Goal: Transaction & Acquisition: Download file/media

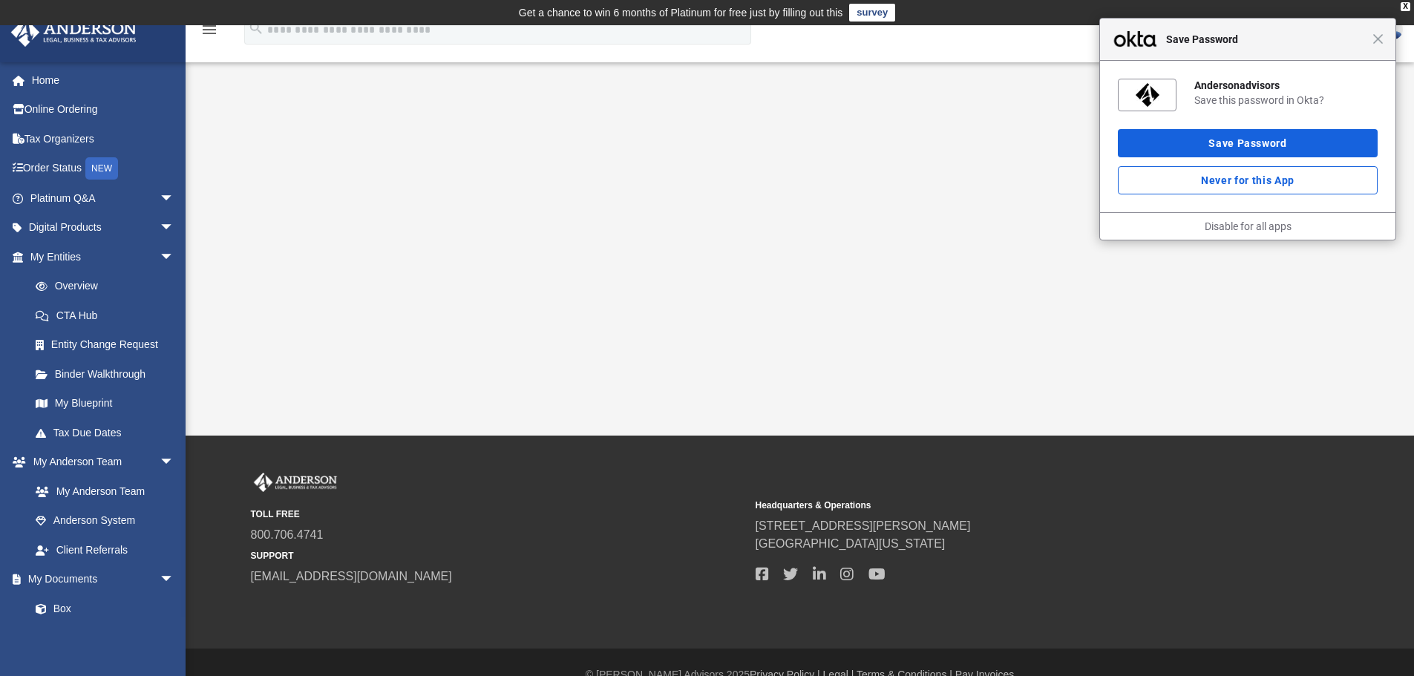
click at [1383, 47] on div "Close Save Password" at bounding box center [1248, 40] width 296 height 42
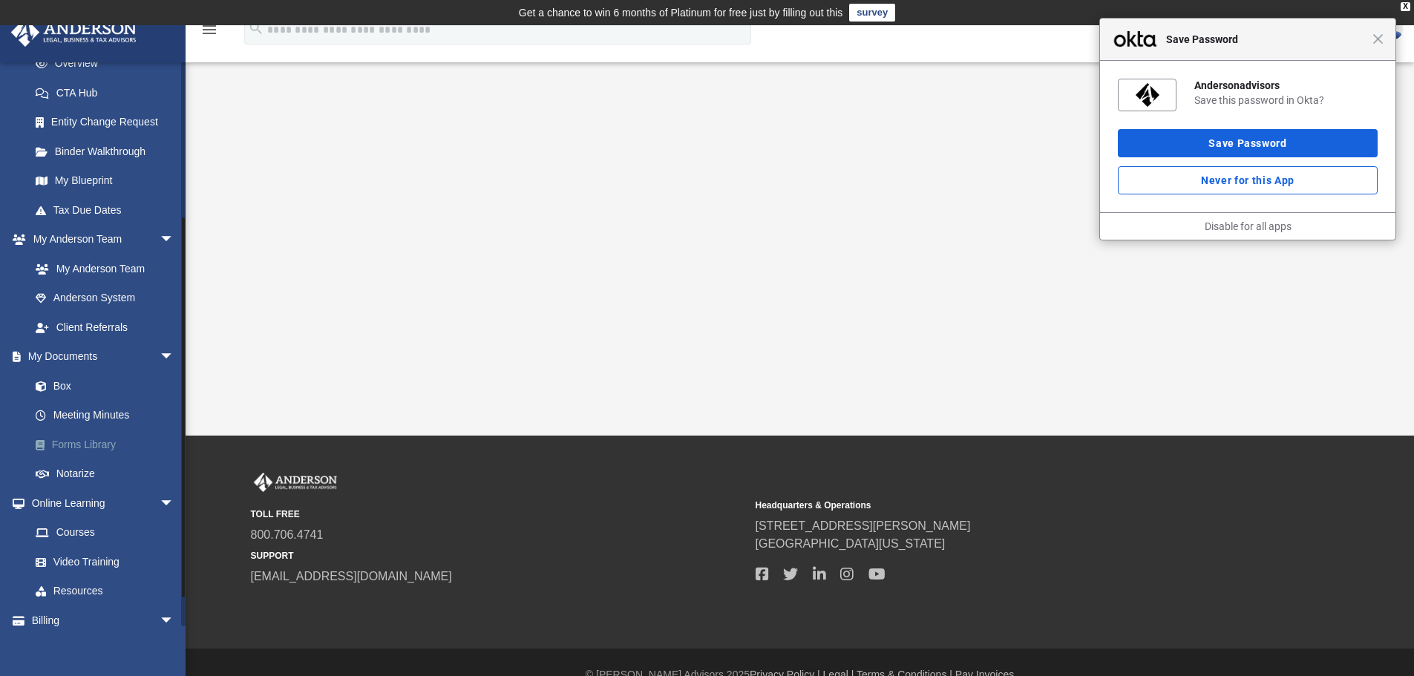
click at [58, 443] on link "Forms Library" at bounding box center [109, 445] width 176 height 30
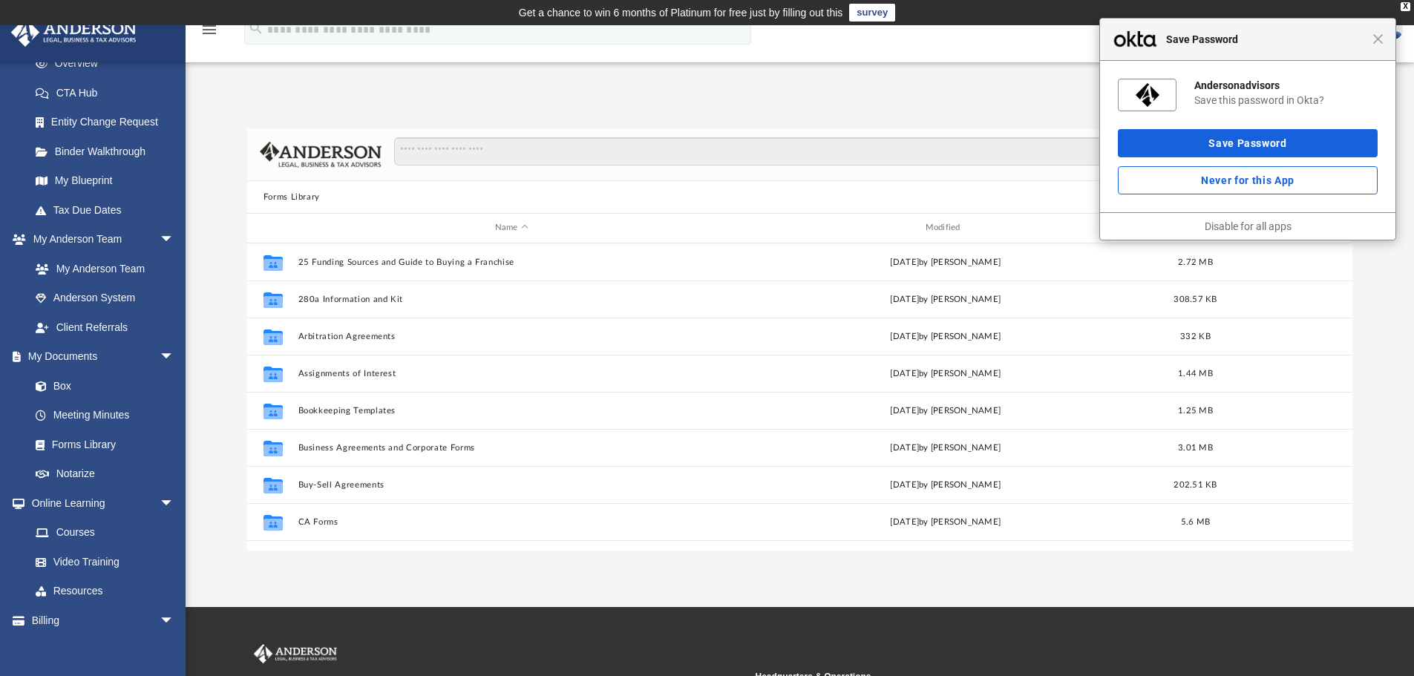
scroll to position [327, 1094]
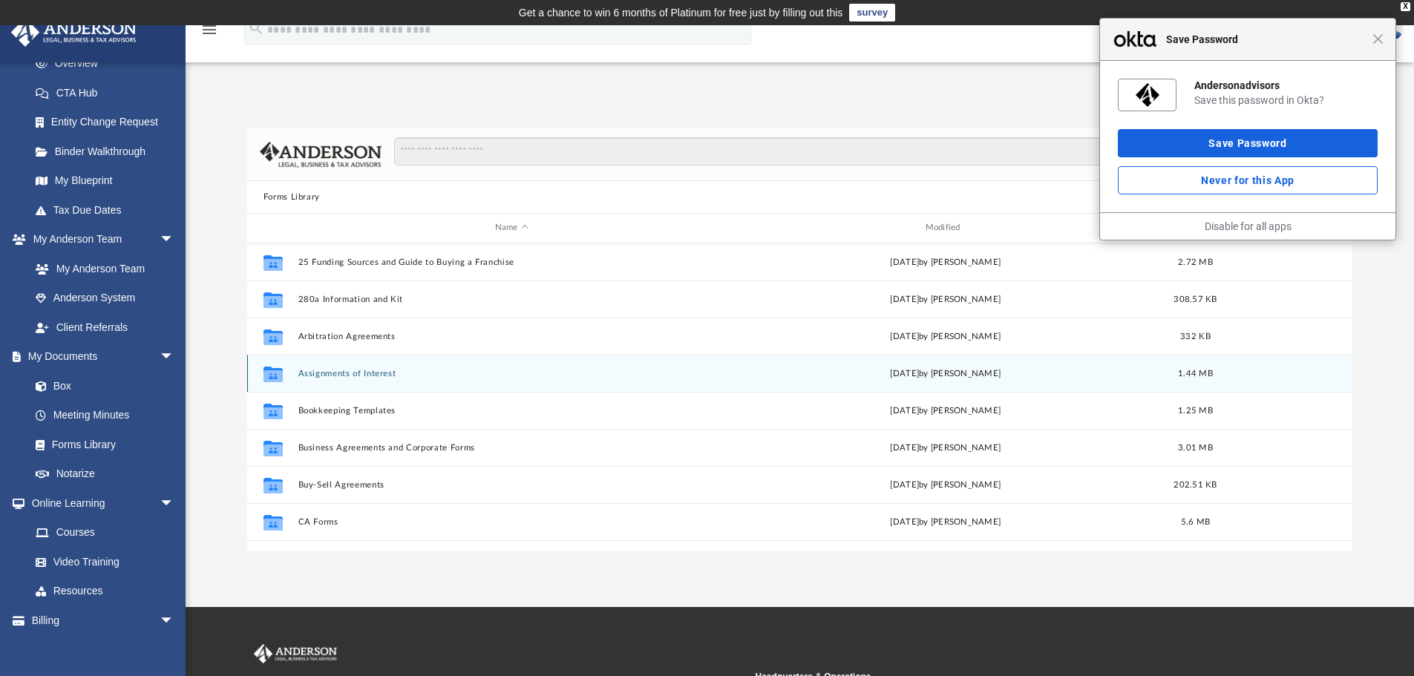
click at [365, 379] on div "Collaborated Folder Assignments of Interest [DATE] by [PERSON_NAME] 1.44 MB" at bounding box center [800, 373] width 1106 height 37
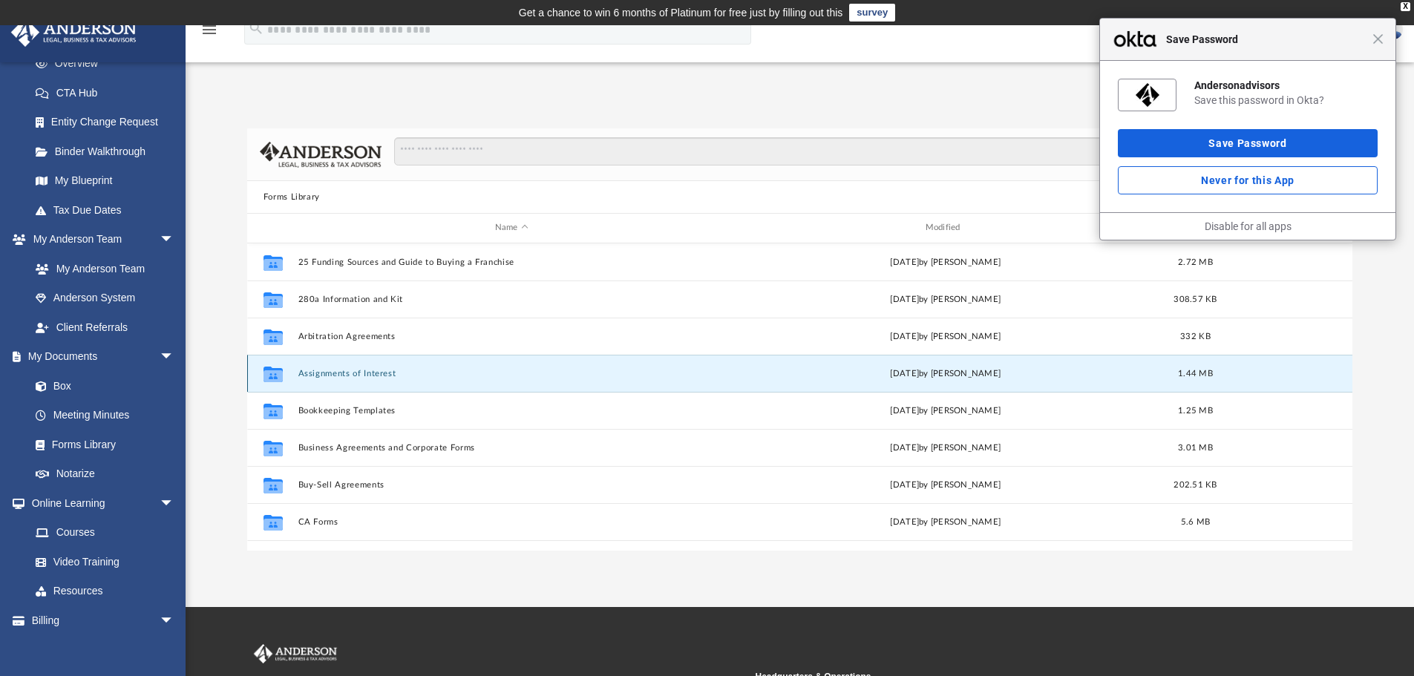
click at [363, 373] on button "Assignments of Interest" at bounding box center [512, 374] width 428 height 10
click at [1377, 45] on div "Close Save Password" at bounding box center [1248, 40] width 296 height 42
click at [1380, 42] on span "Close" at bounding box center [1378, 38] width 11 height 11
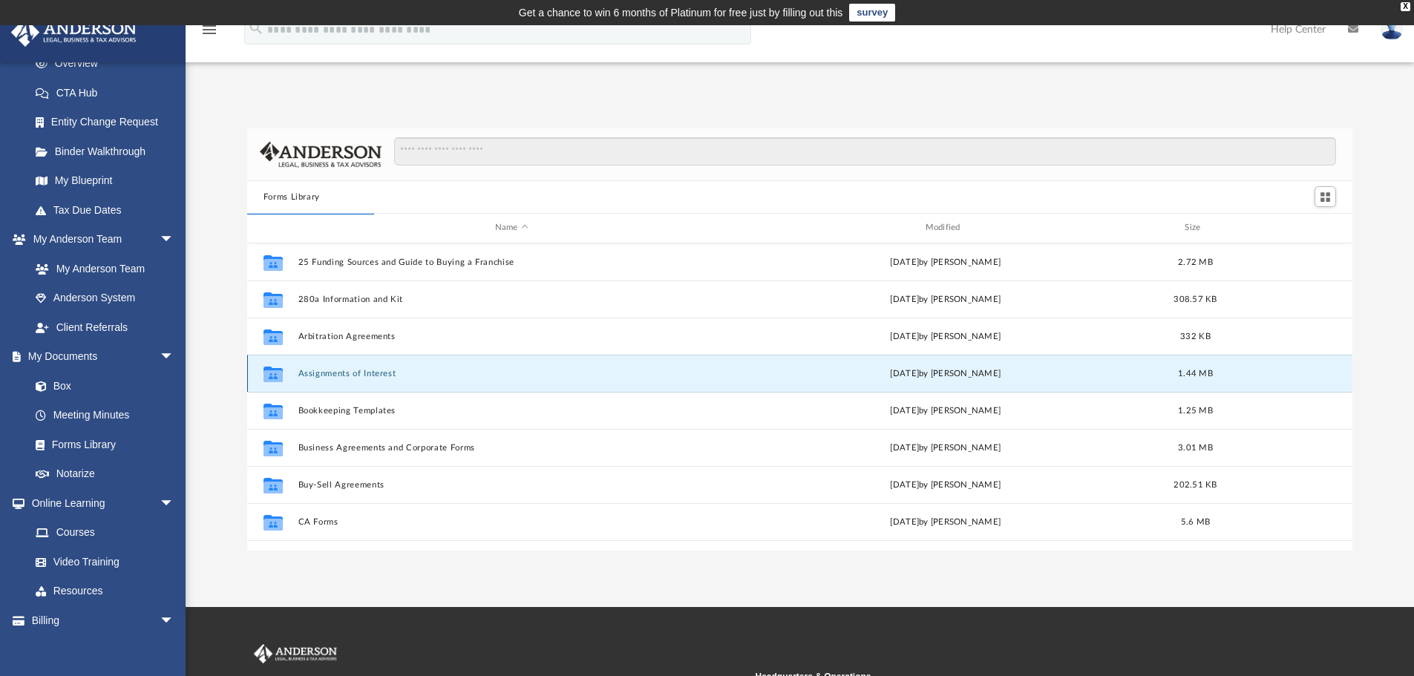
click at [425, 371] on button "Assignments of Interest" at bounding box center [512, 374] width 428 height 10
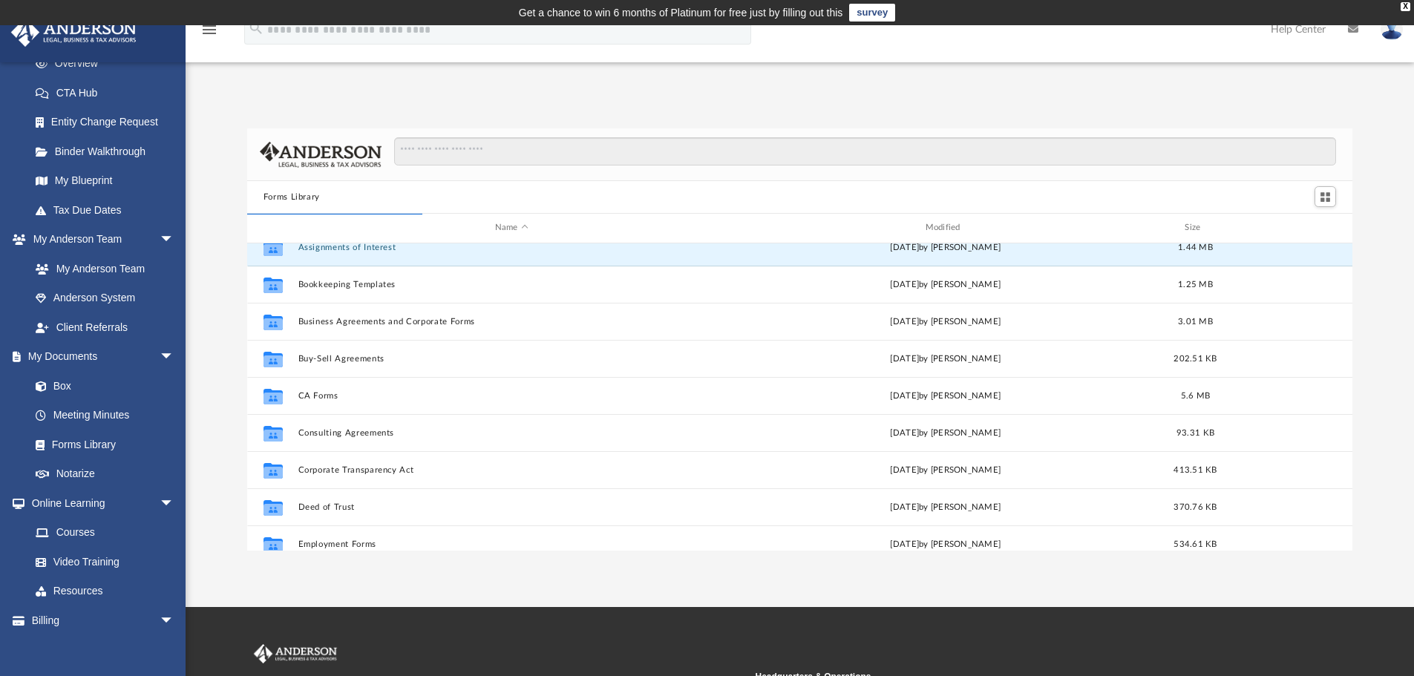
scroll to position [0, 0]
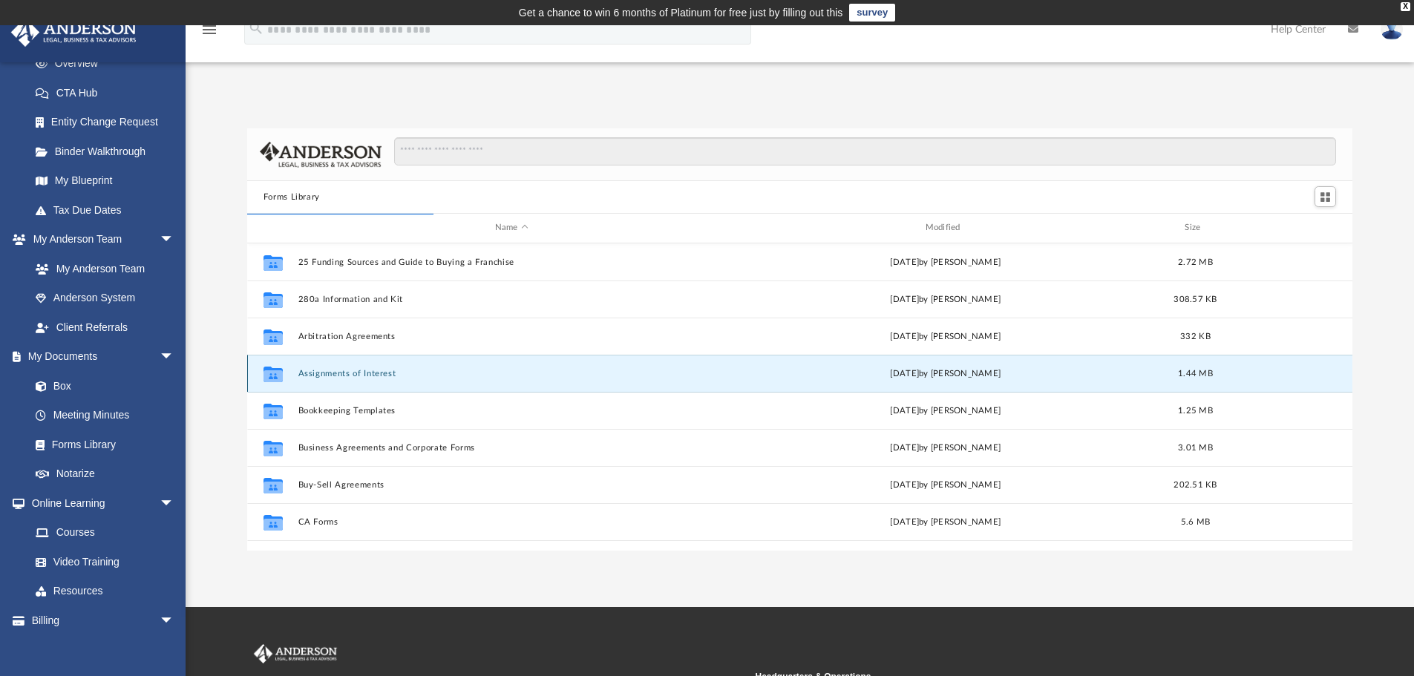
click at [322, 371] on button "Assignments of Interest" at bounding box center [512, 374] width 428 height 10
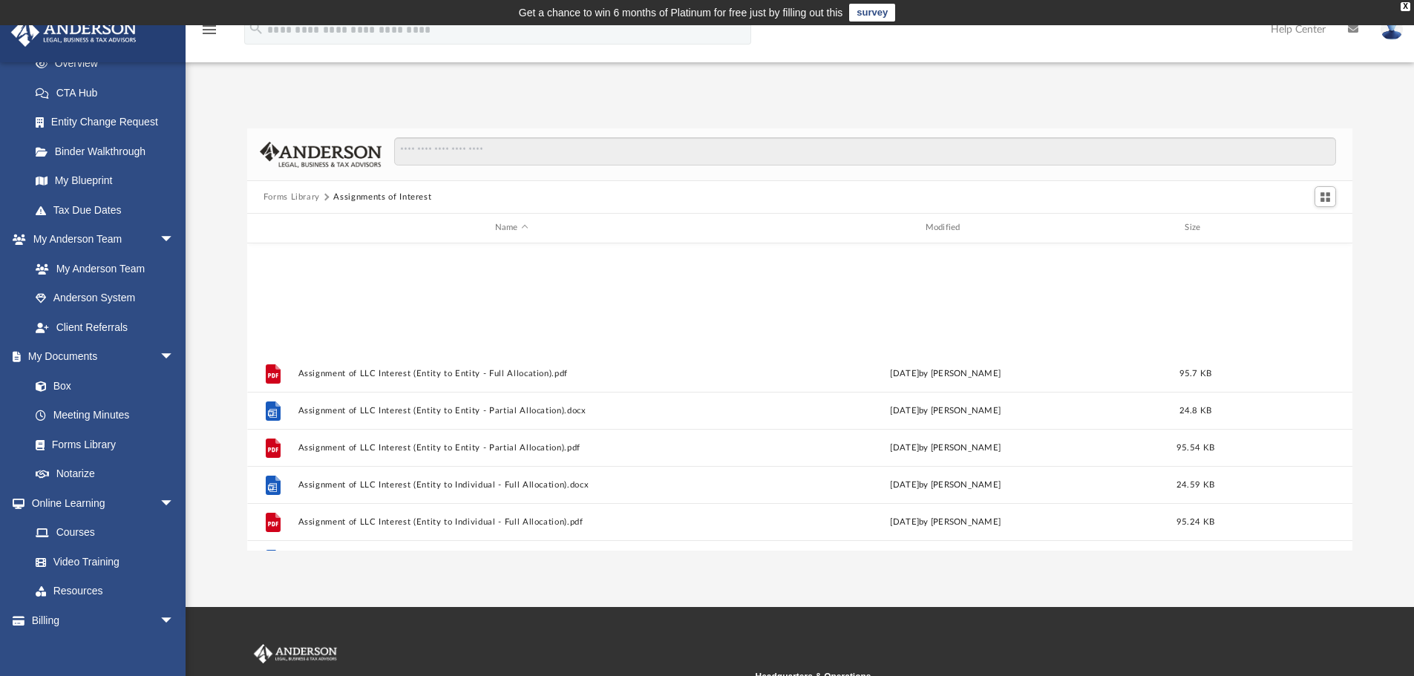
scroll to position [546, 0]
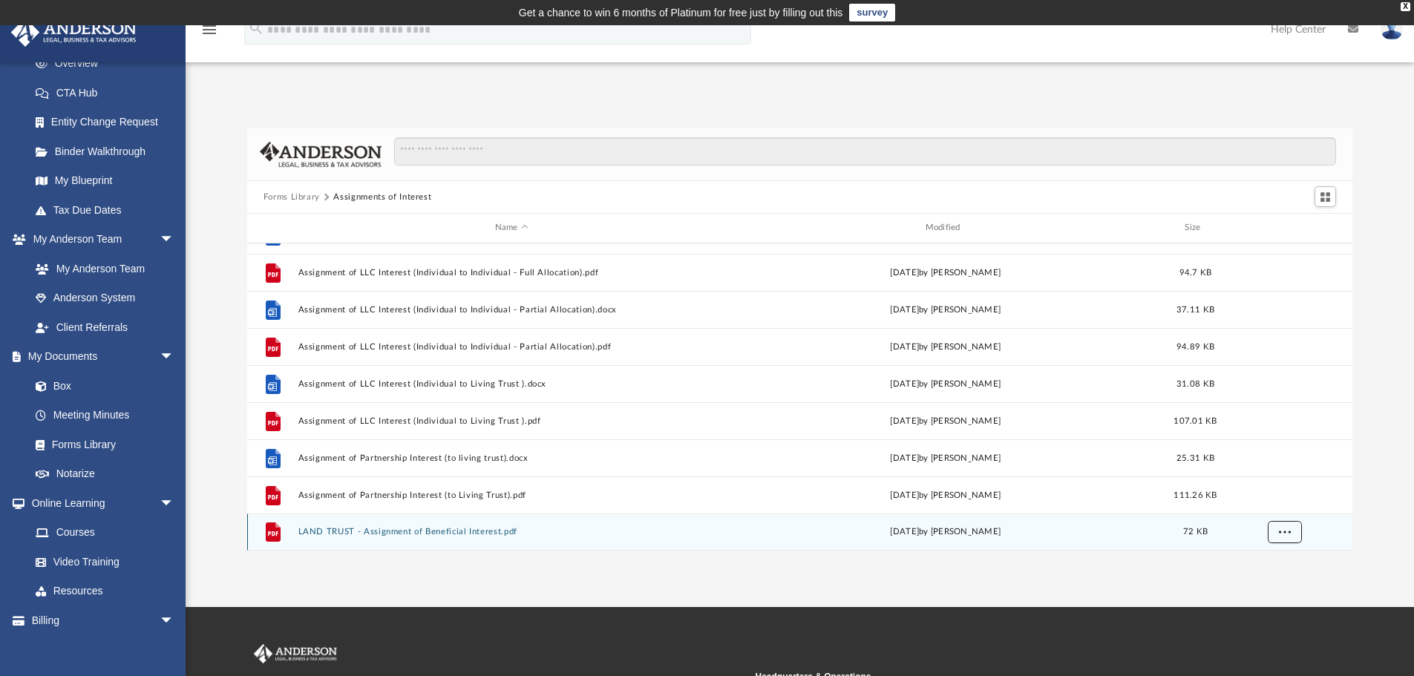
click at [1287, 530] on span "More options" at bounding box center [1285, 532] width 12 height 8
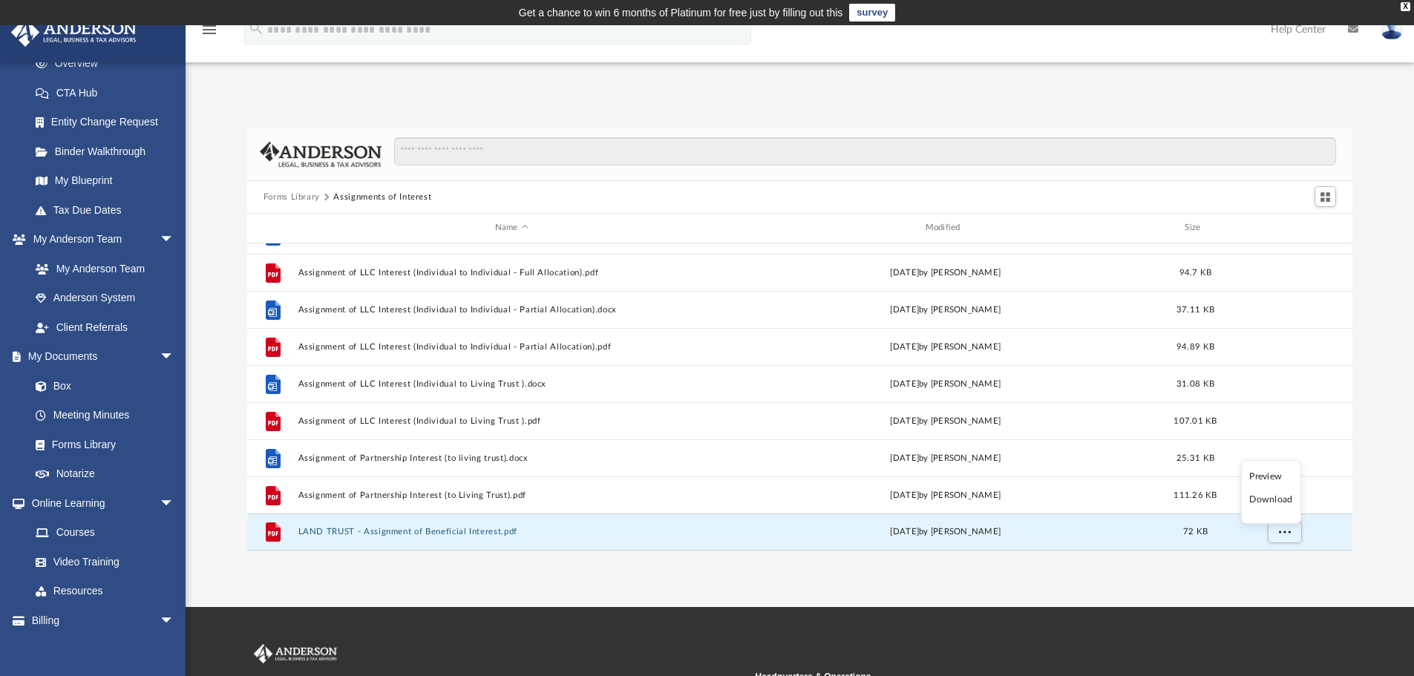
click at [1268, 497] on li "Download" at bounding box center [1271, 500] width 43 height 16
click at [1287, 540] on button "More options" at bounding box center [1284, 532] width 34 height 22
click at [1269, 500] on li "Download" at bounding box center [1271, 500] width 43 height 16
drag, startPoint x: 477, startPoint y: 526, endPoint x: 485, endPoint y: 527, distance: 8.2
click at [477, 526] on div "File LAND TRUST - Assignment of Beneficial Interest.pdf [DATE] by [PERSON_NAME]…" at bounding box center [800, 532] width 1106 height 37
